Goal: Transaction & Acquisition: Obtain resource

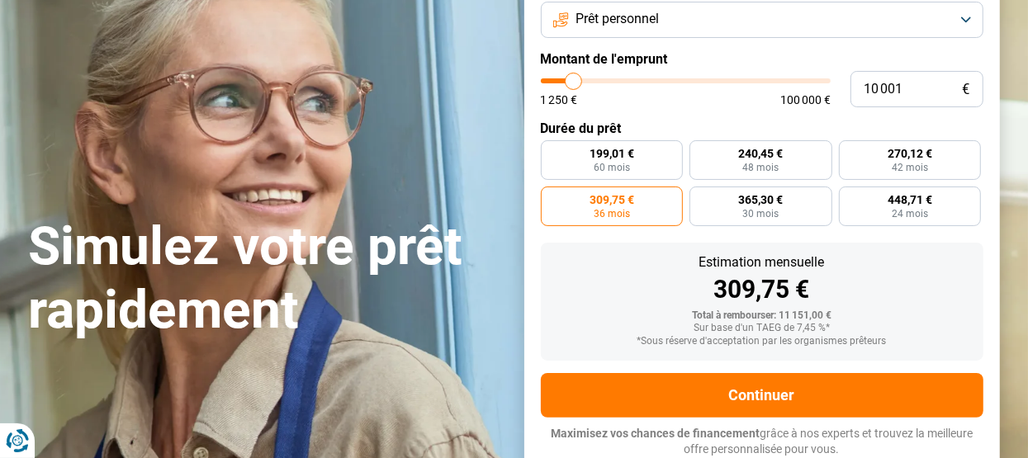
click at [577, 78] on input "range" at bounding box center [686, 80] width 290 height 5
type input "10000"
radio input "true"
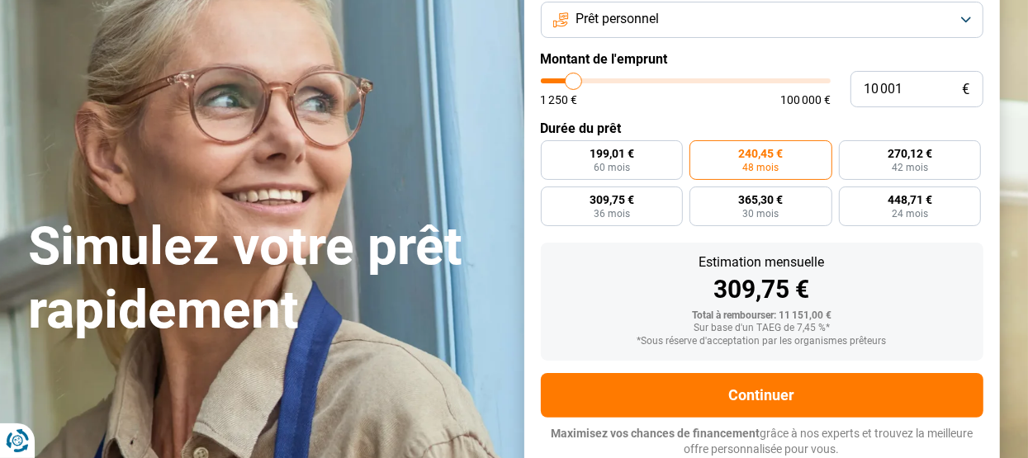
type input "12 250"
type input "12250"
type input "13 250"
type input "13250"
type input "14 250"
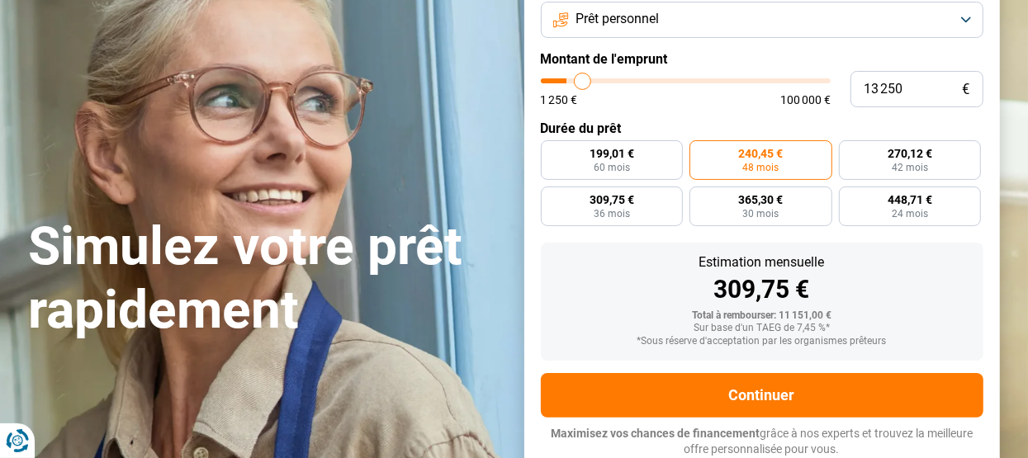
type input "14250"
type input "15 250"
type input "15250"
type input "15 500"
type input "15500"
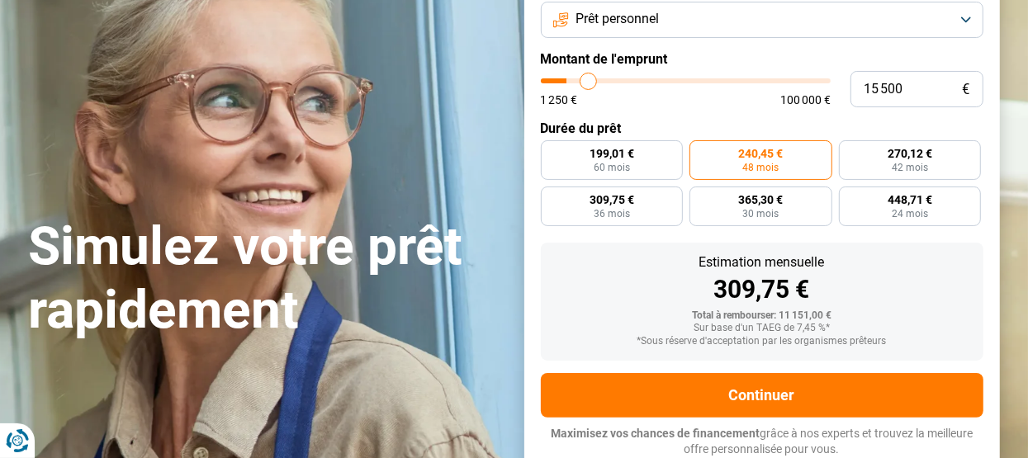
type input "16 750"
type input "16750"
type input "17 750"
type input "17750"
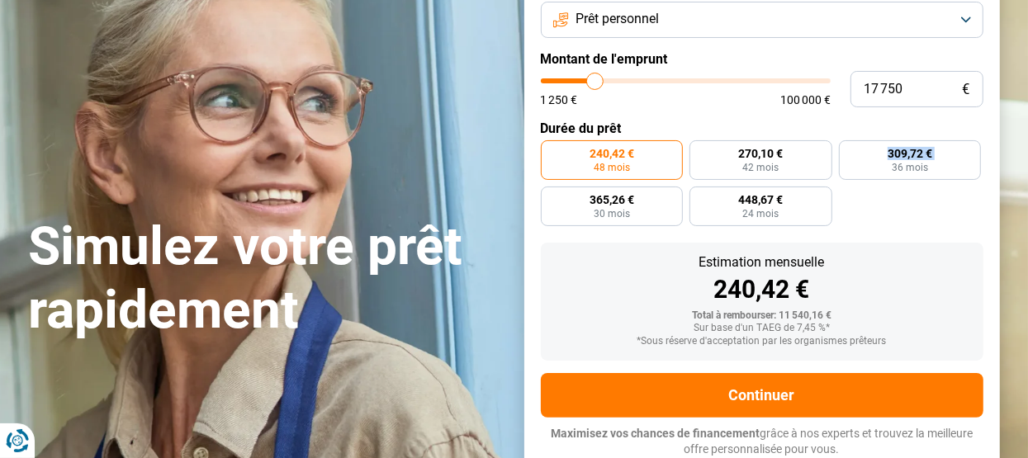
type input "18 500"
type input "18500"
type input "19 750"
type input "19750"
type input "20 750"
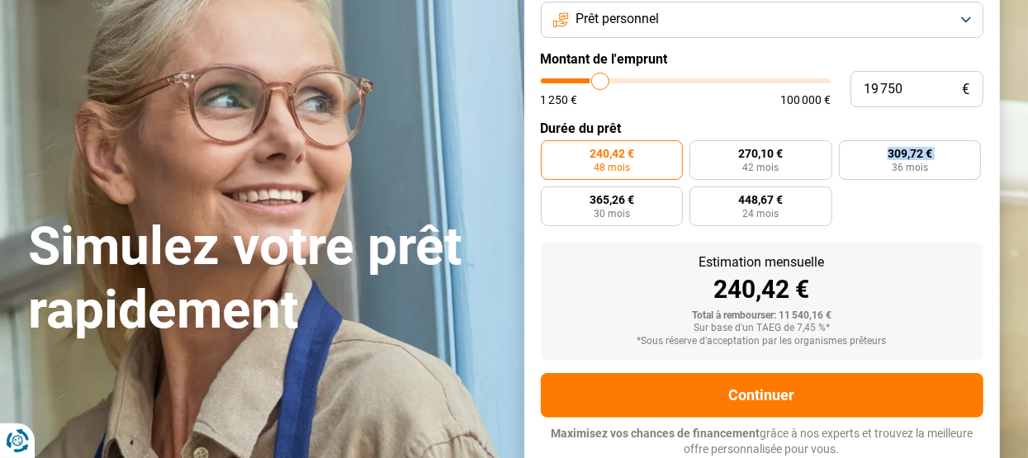
type input "20750"
type input "21 500"
type input "21500"
type input "22 250"
type input "22250"
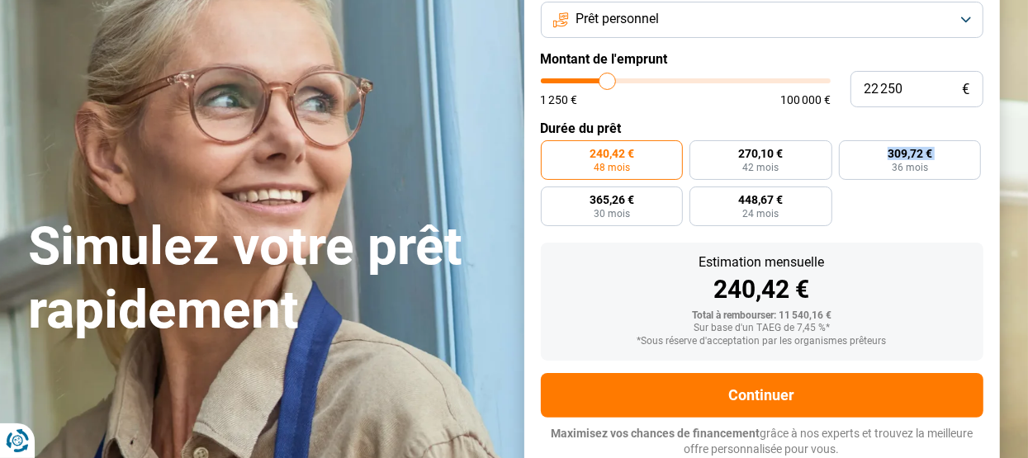
type input "22 500"
type input "22500"
type input "23 250"
type input "23250"
type input "23 500"
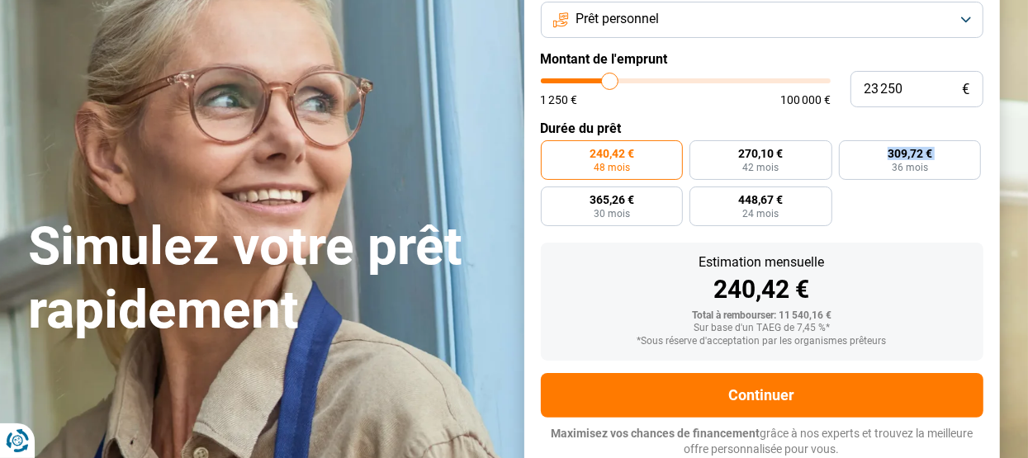
type input "23500"
type input "23 750"
type input "23750"
type input "24 250"
drag, startPoint x: 595, startPoint y: 79, endPoint x: 613, endPoint y: 78, distance: 18.2
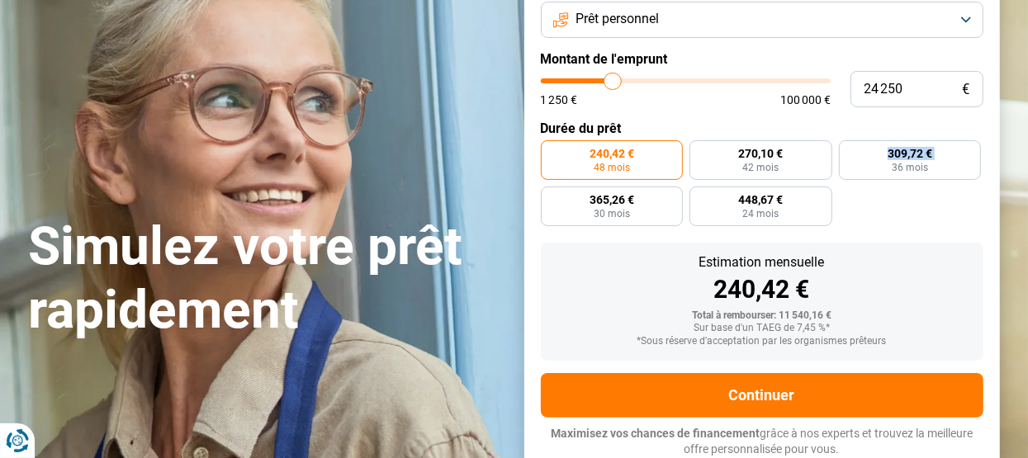
type input "24250"
click at [613, 78] on input "range" at bounding box center [686, 80] width 290 height 5
radio input "false"
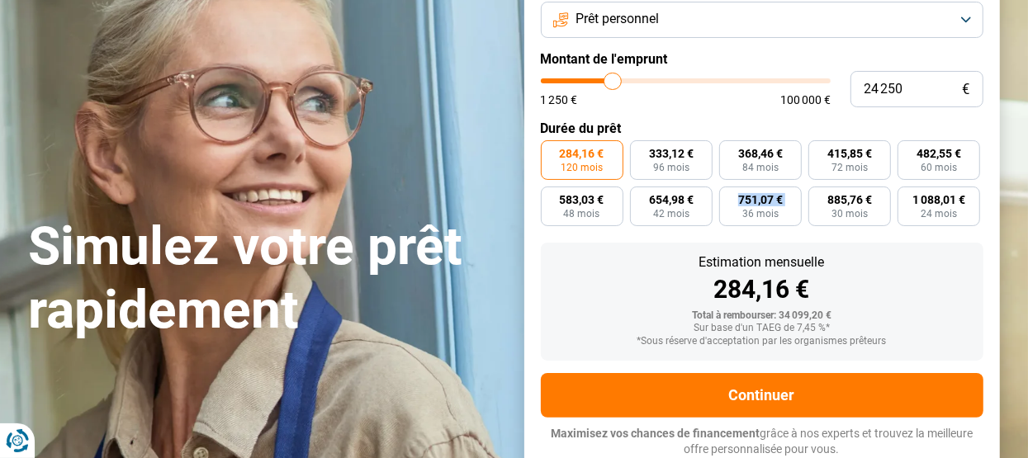
type input "19 500"
type input "19000"
click at [598, 81] on input "range" at bounding box center [686, 80] width 290 height 5
type input "19 000"
radio input "true"
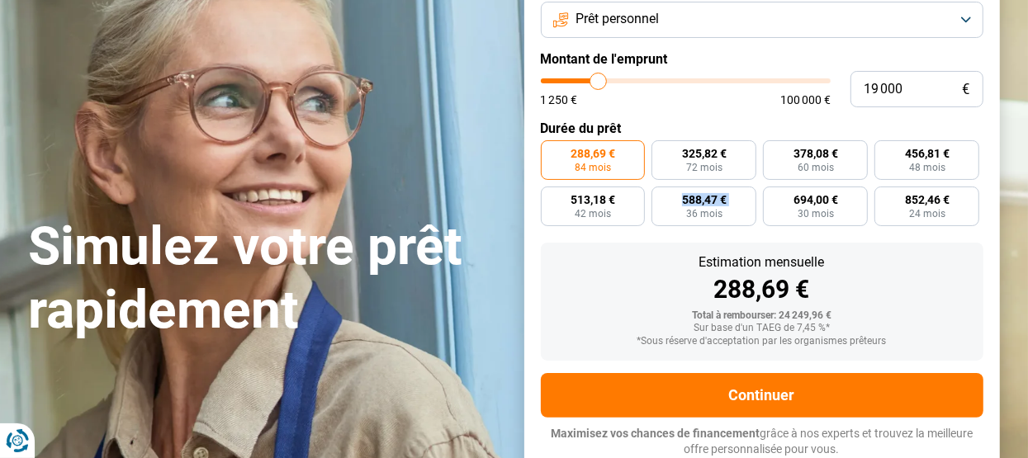
type input "3 000"
type input "3000"
click at [554, 82] on input "range" at bounding box center [686, 80] width 290 height 5
radio input "true"
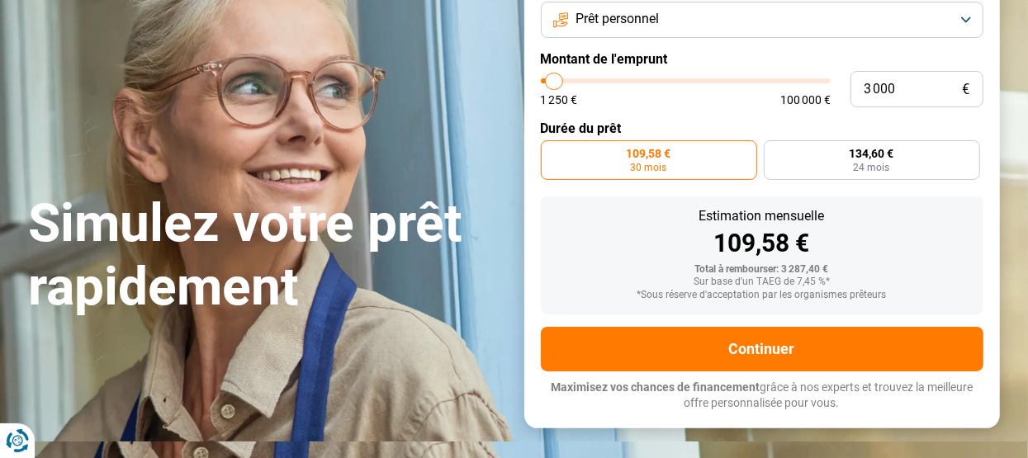
click at [555, 81] on input "range" at bounding box center [686, 80] width 290 height 5
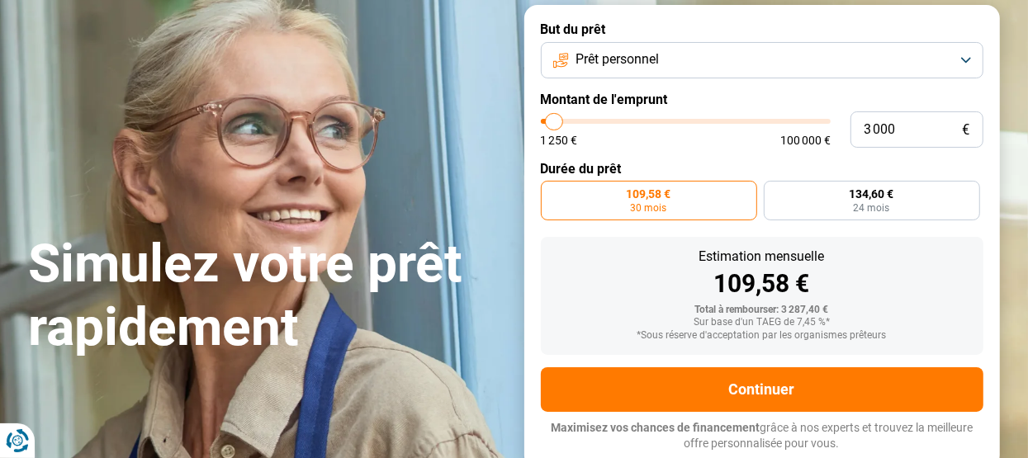
scroll to position [103, 0]
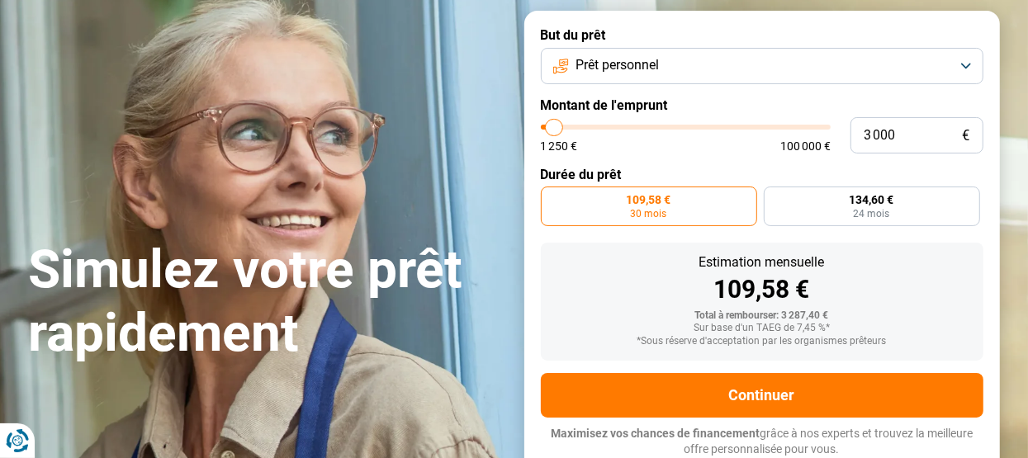
type input "3 500"
type input "3500"
type input "4 000"
type input "4000"
click at [558, 128] on input "range" at bounding box center [686, 127] width 290 height 5
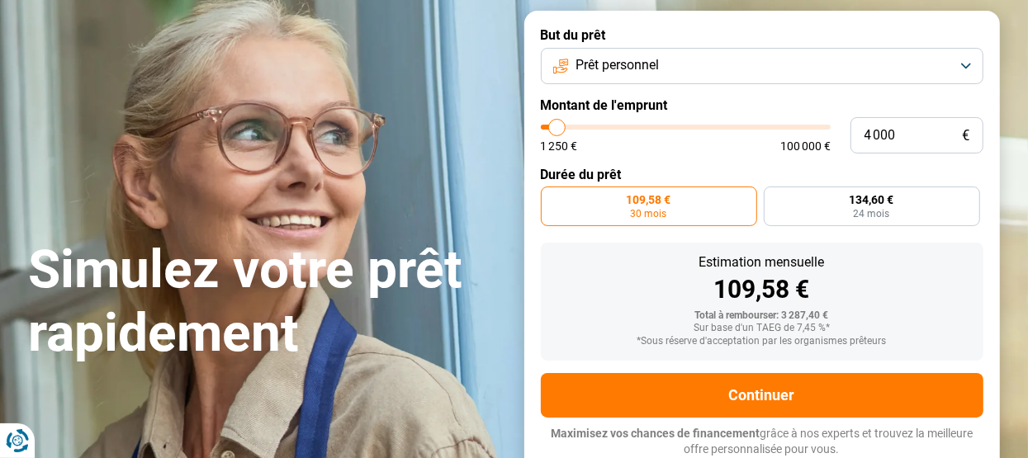
radio input "false"
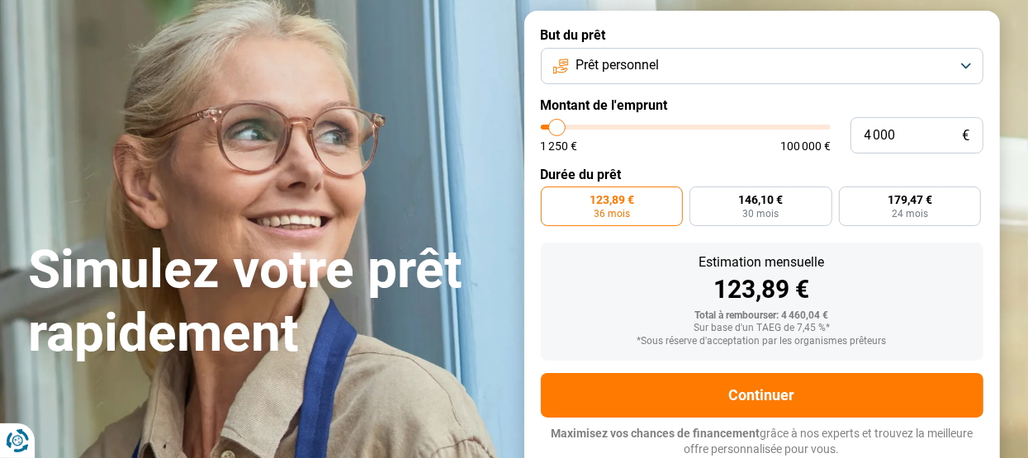
click at [637, 202] on label "123,89 € 36 mois" at bounding box center [612, 207] width 143 height 40
click at [552, 197] on input "123,89 € 36 mois" at bounding box center [546, 192] width 11 height 11
click at [599, 201] on span "123,89 €" at bounding box center [612, 200] width 45 height 12
click at [552, 197] on input "123,89 € 36 mois" at bounding box center [546, 192] width 11 height 11
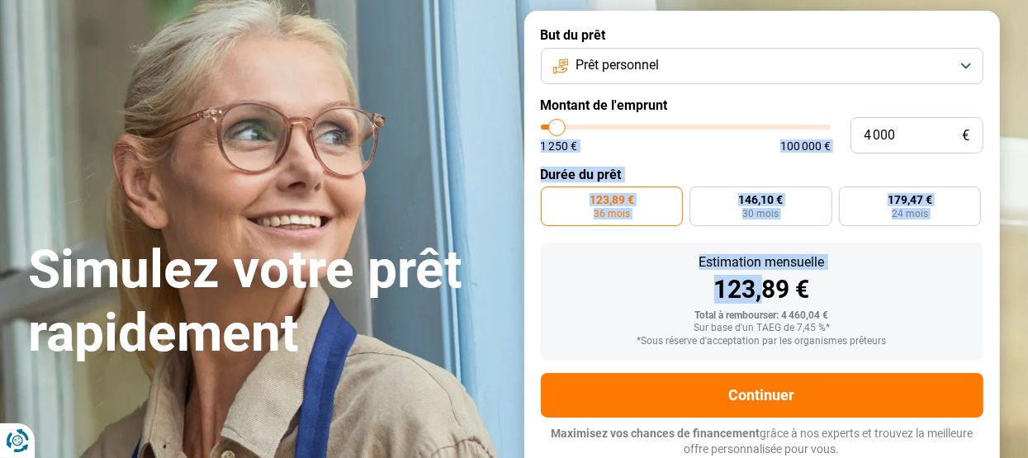
drag, startPoint x: 760, startPoint y: 290, endPoint x: 762, endPoint y: 102, distance: 187.5
click at [755, 112] on form "But du prêt Prêt personnel Montant de l'emprunt 4 000 € 1 250 € 100 000 € Durée…" at bounding box center [763, 242] width 476 height 463
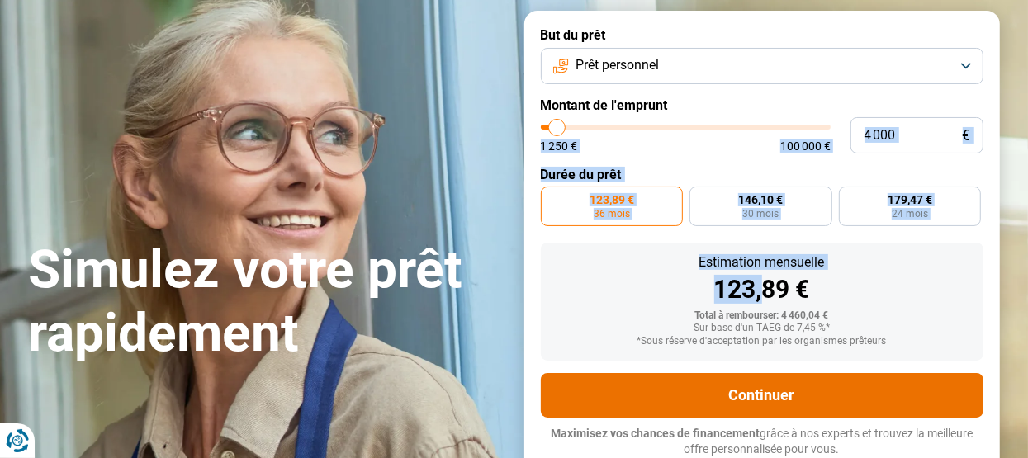
click at [667, 382] on button "Continuer" at bounding box center [762, 395] width 443 height 45
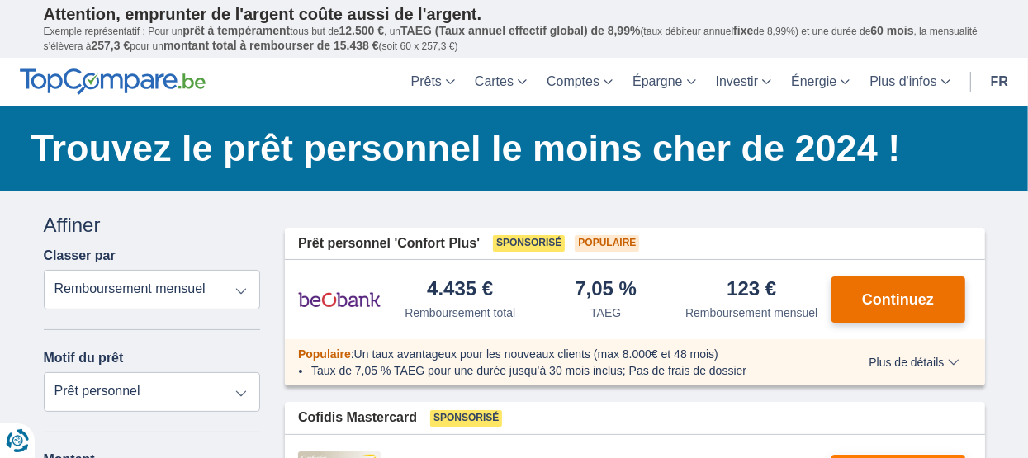
click at [895, 302] on span "Continuez" at bounding box center [898, 299] width 72 height 15
